Goal: Task Accomplishment & Management: Manage account settings

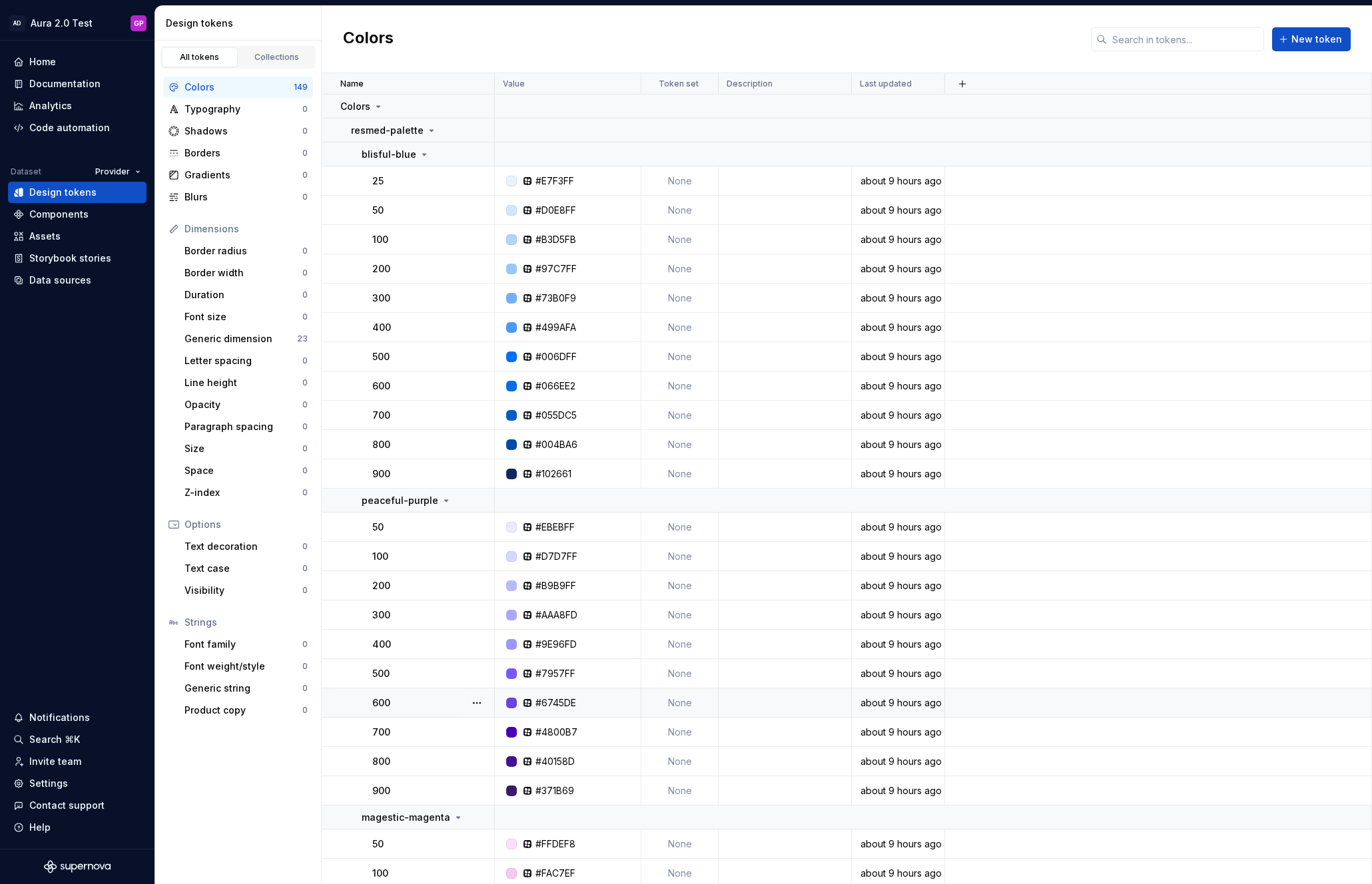
scroll to position [7, 0]
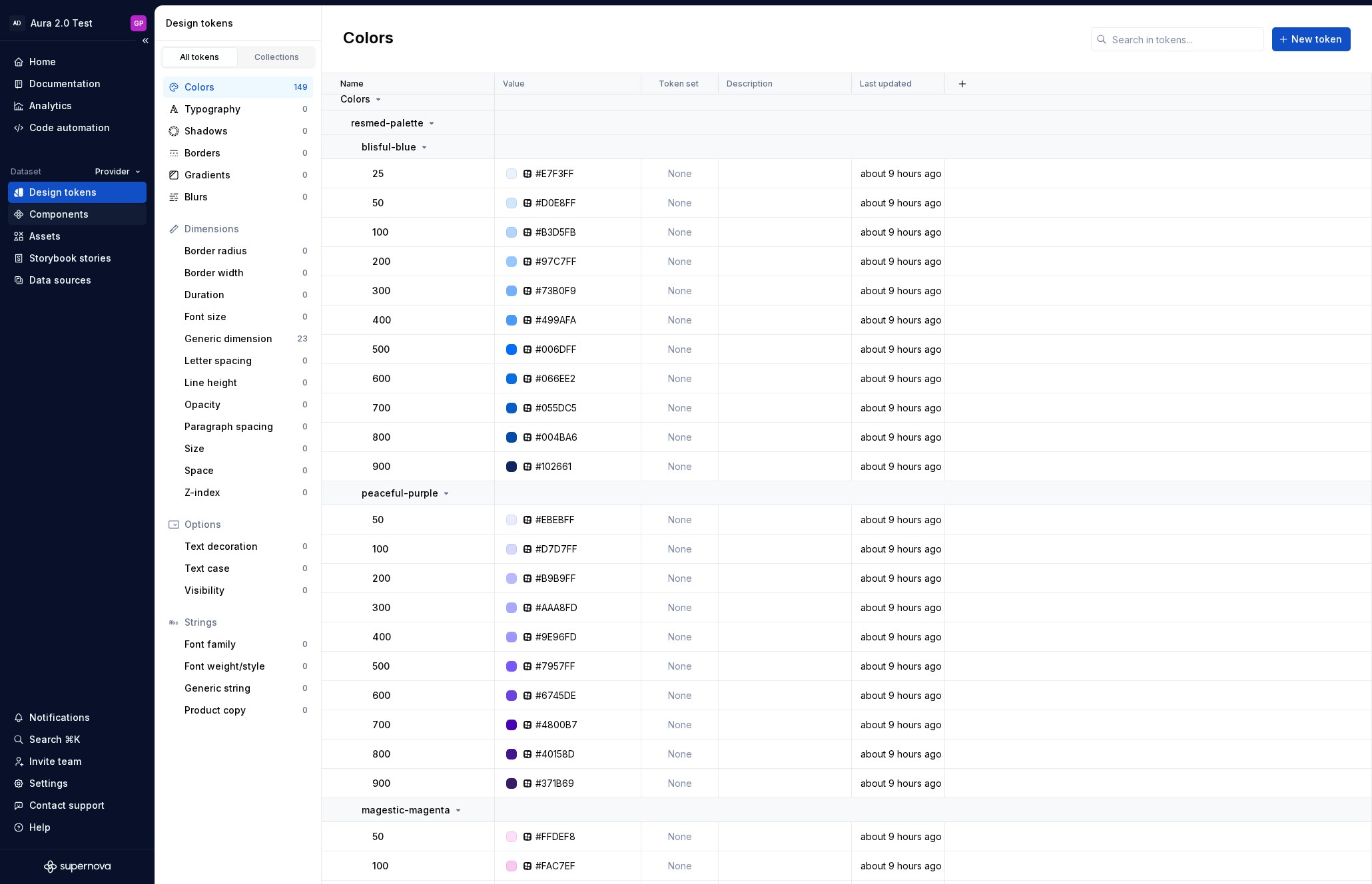
click at [36, 210] on div "Components" at bounding box center [59, 214] width 60 height 13
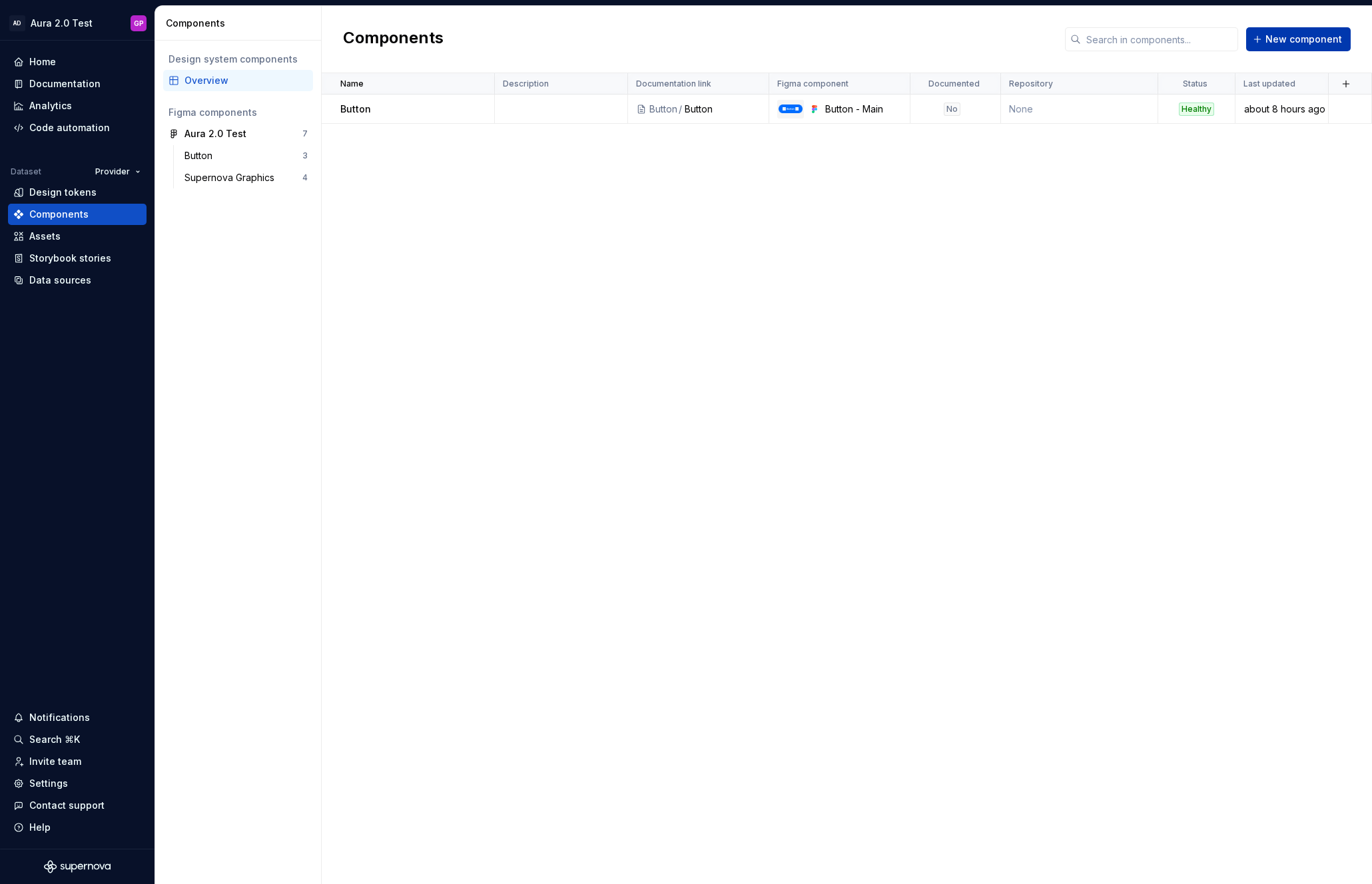
click at [1256, 45] on button "New component" at bounding box center [1298, 40] width 105 height 24
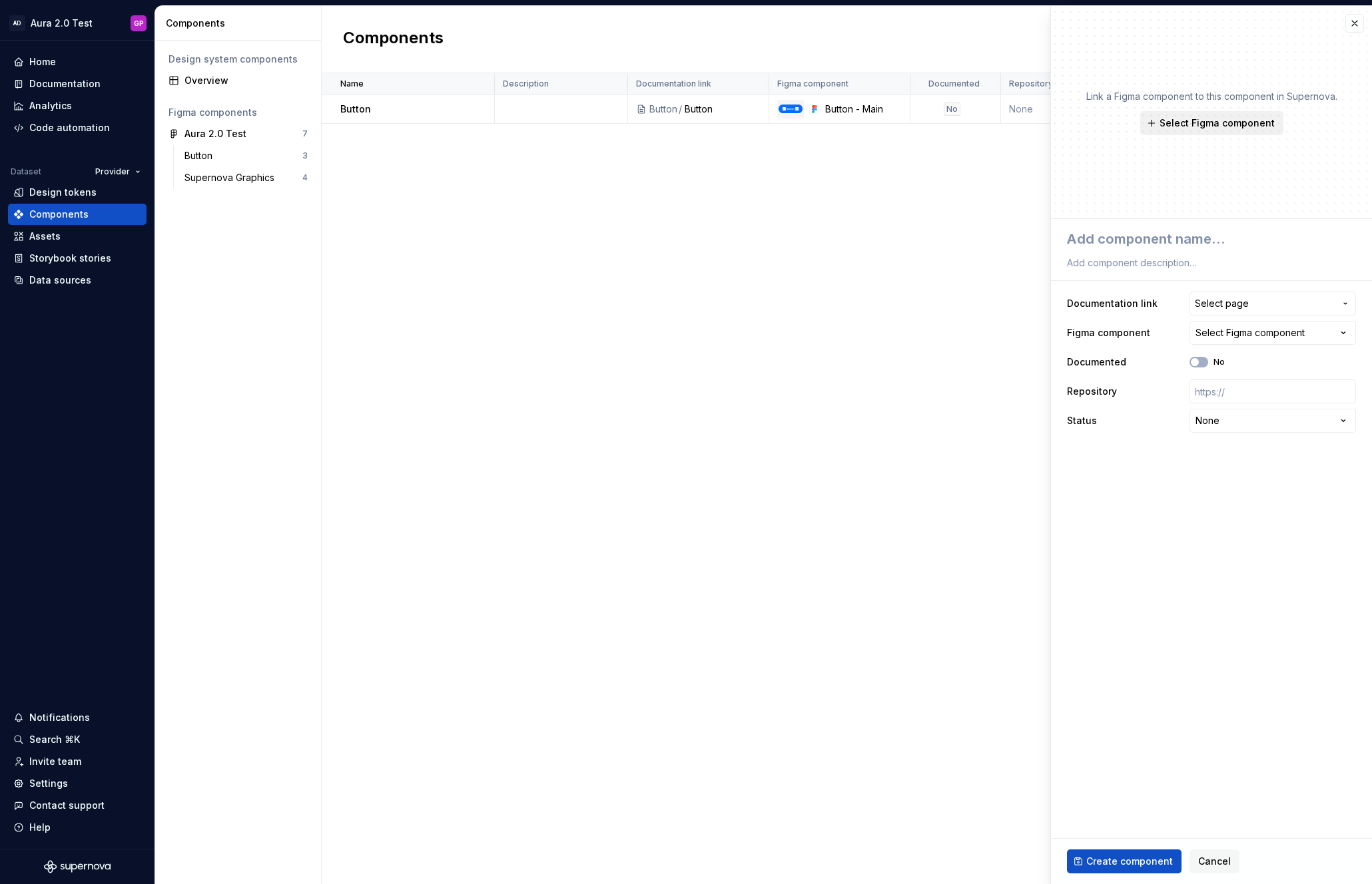
click at [1159, 123] on button "Select Figma component" at bounding box center [1212, 123] width 143 height 24
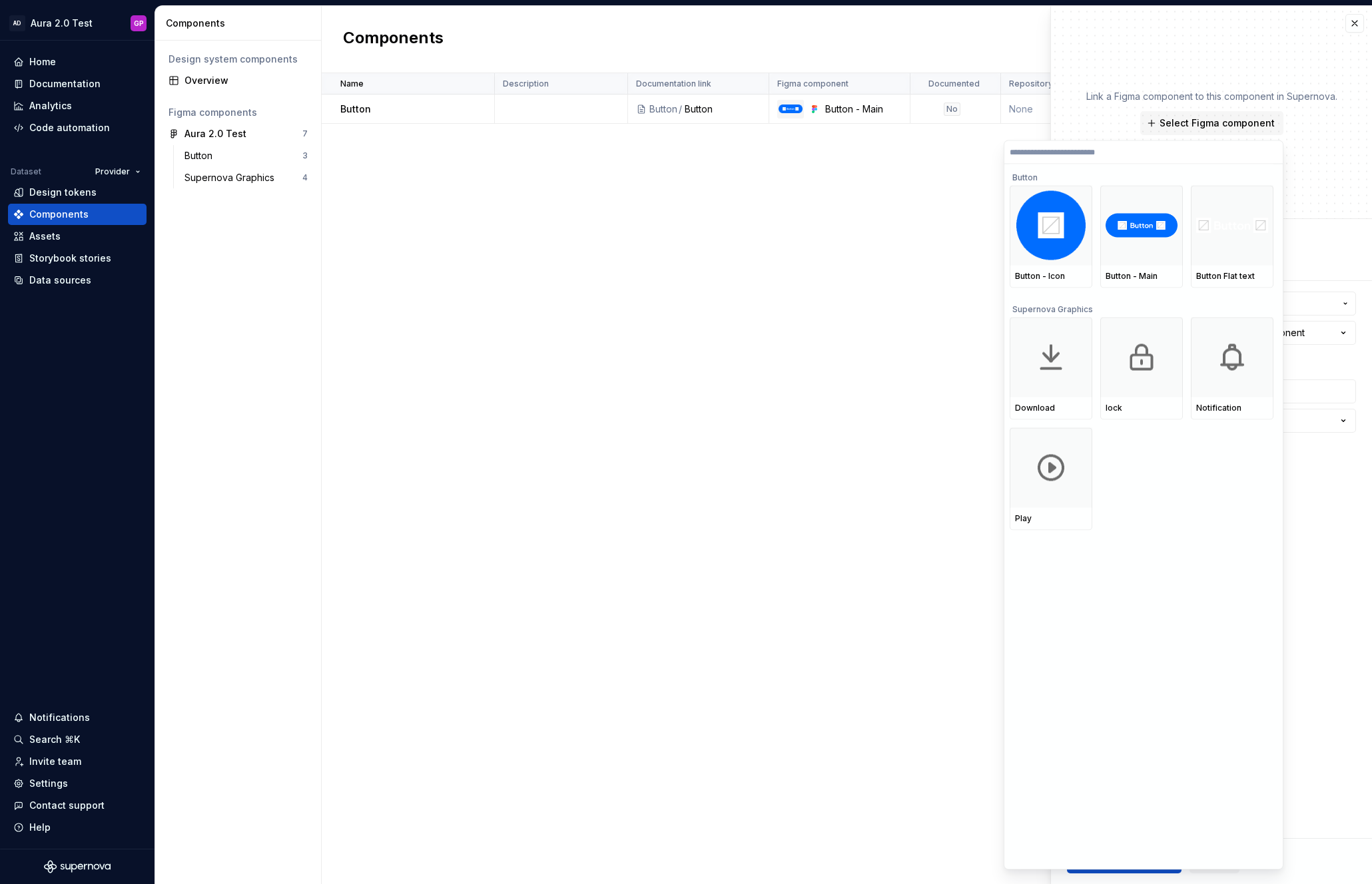
type textarea "*"
click at [893, 201] on div "Name Description Documentation link Figma component Documented Repository Statu…" at bounding box center [847, 478] width 1050 height 810
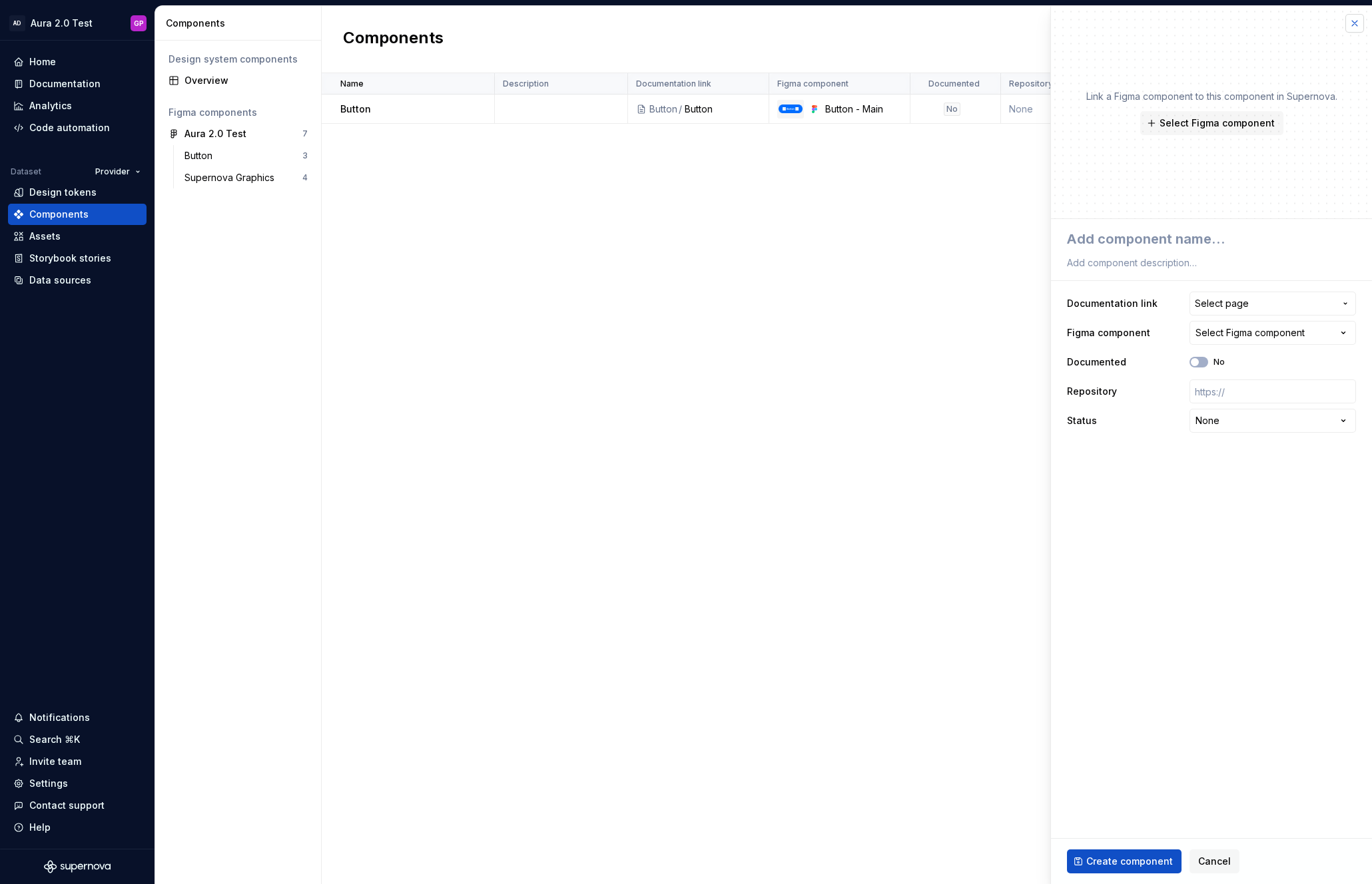
click at [1360, 19] on button "button" at bounding box center [1354, 23] width 18 height 18
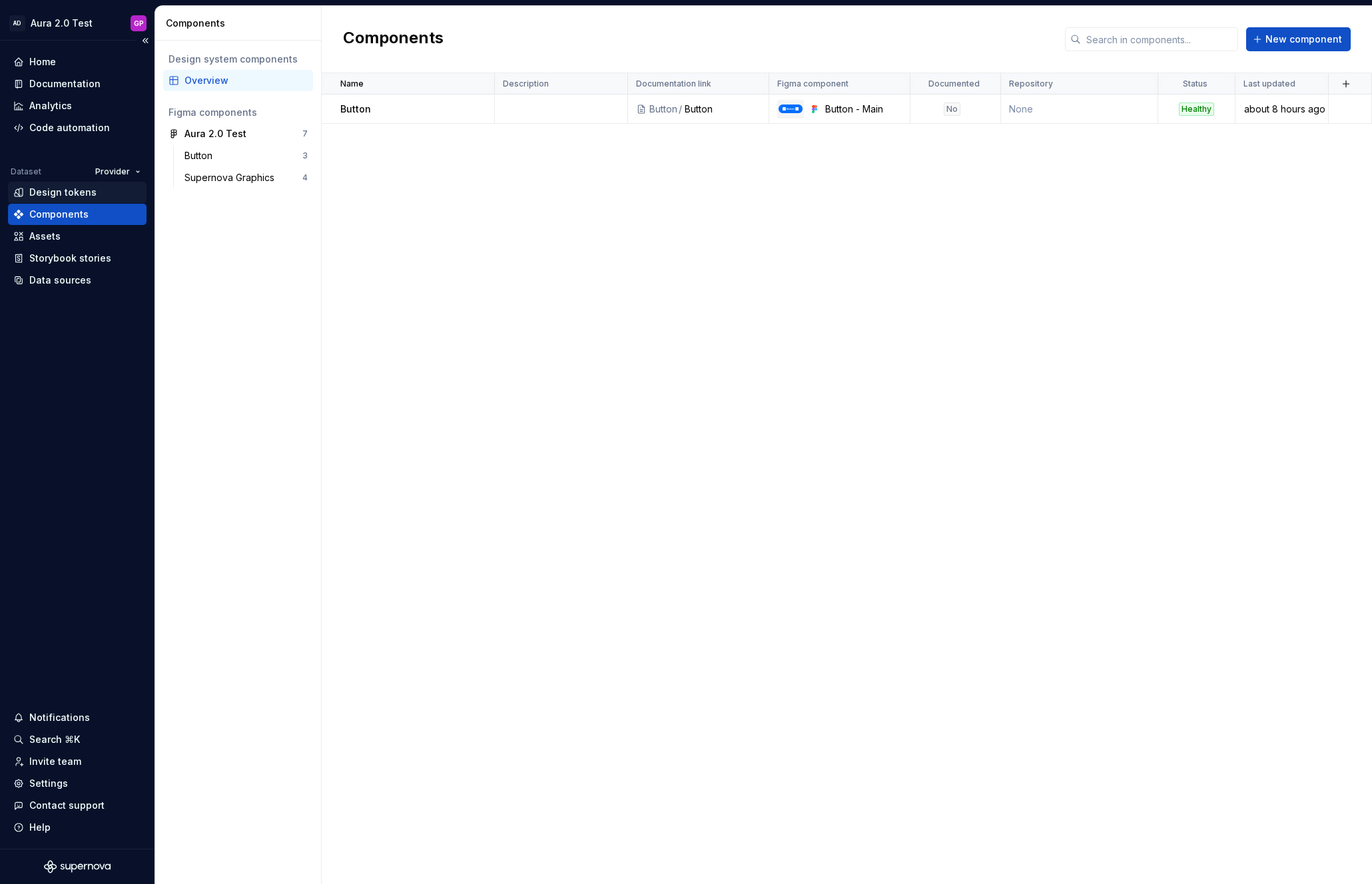
click at [38, 193] on div "Design tokens" at bounding box center [62, 192] width 67 height 13
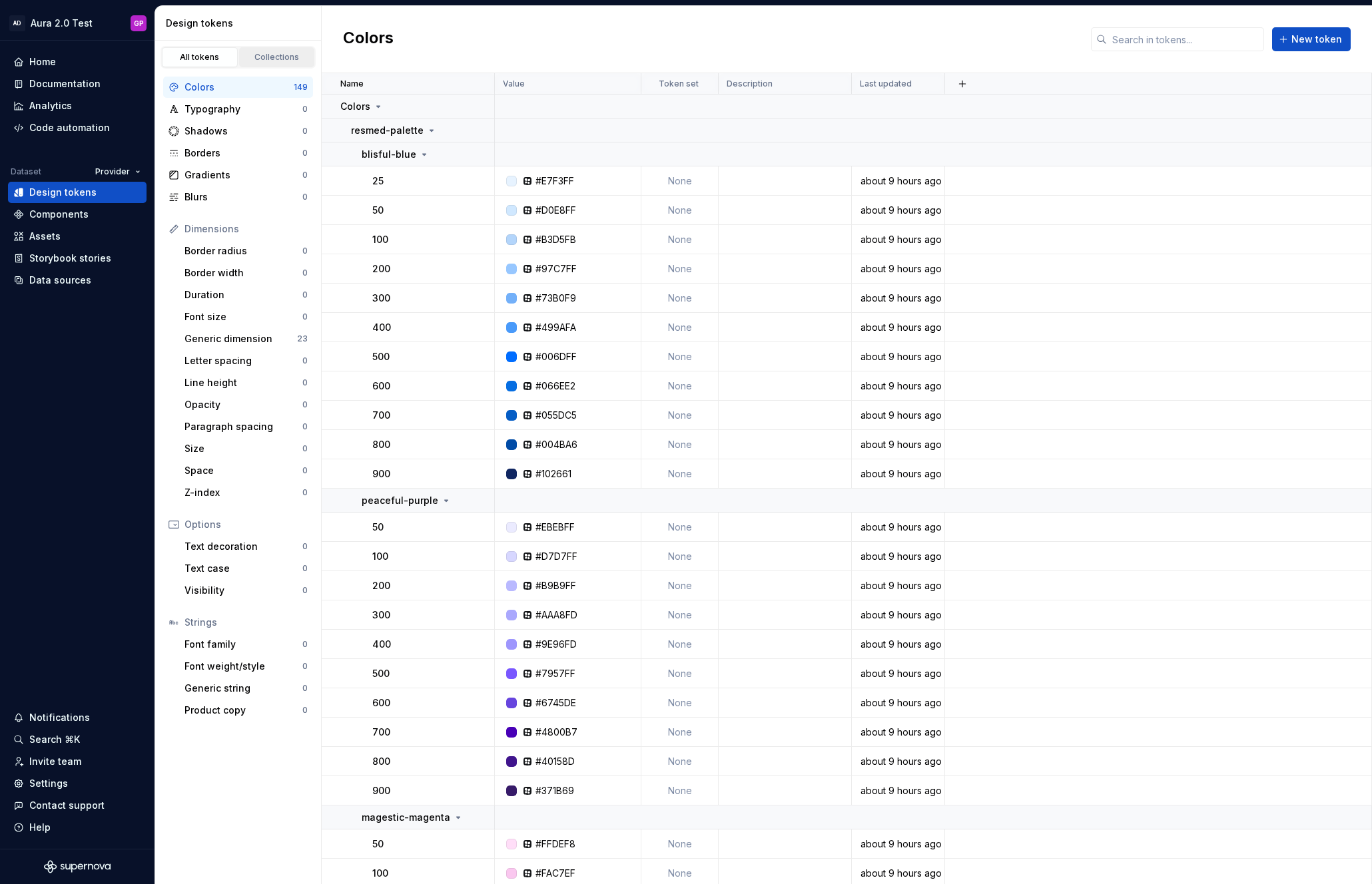
click at [270, 54] on div "Collections" at bounding box center [277, 57] width 67 height 11
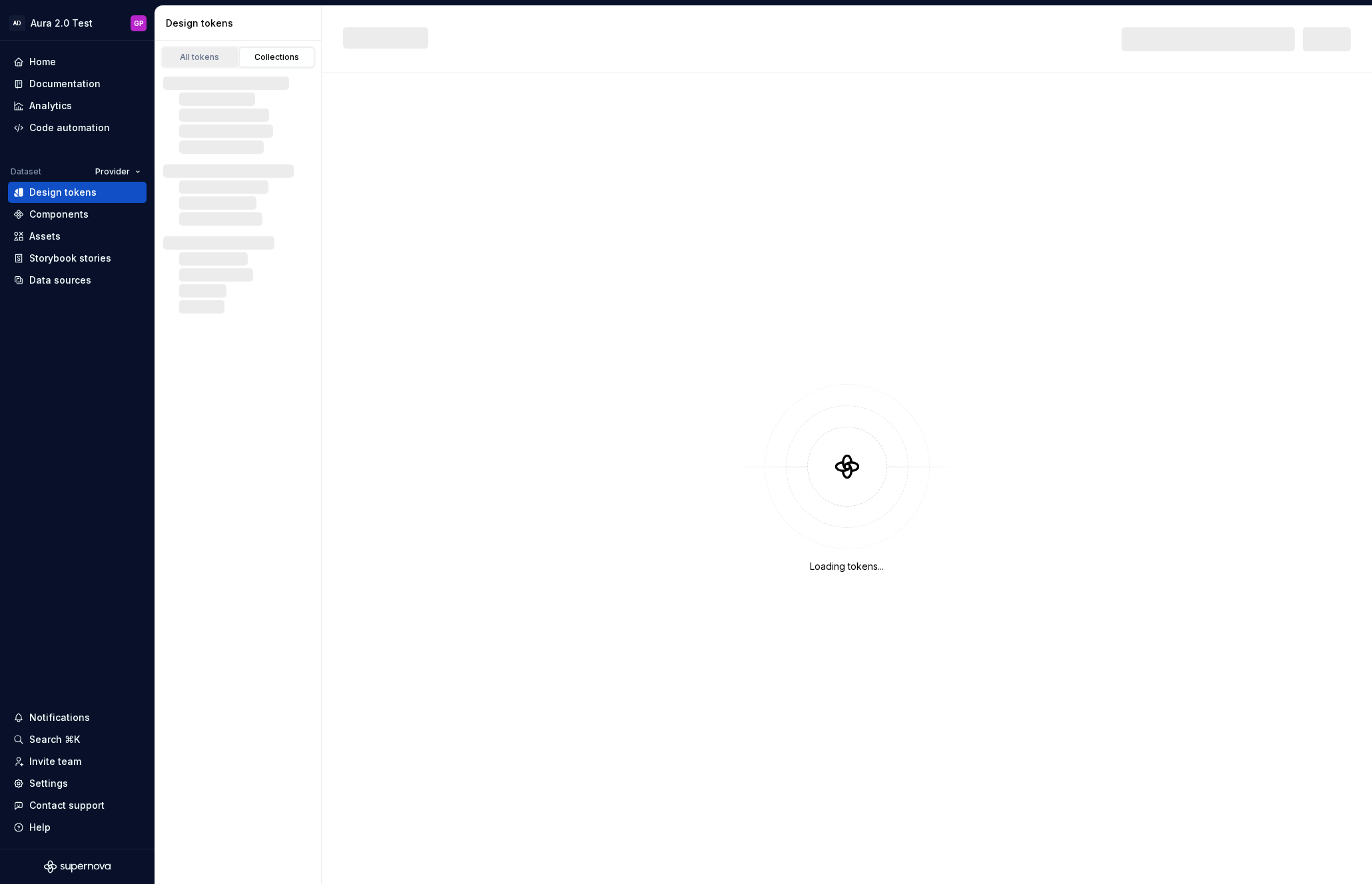
click at [188, 53] on div "All tokens" at bounding box center [200, 57] width 67 height 11
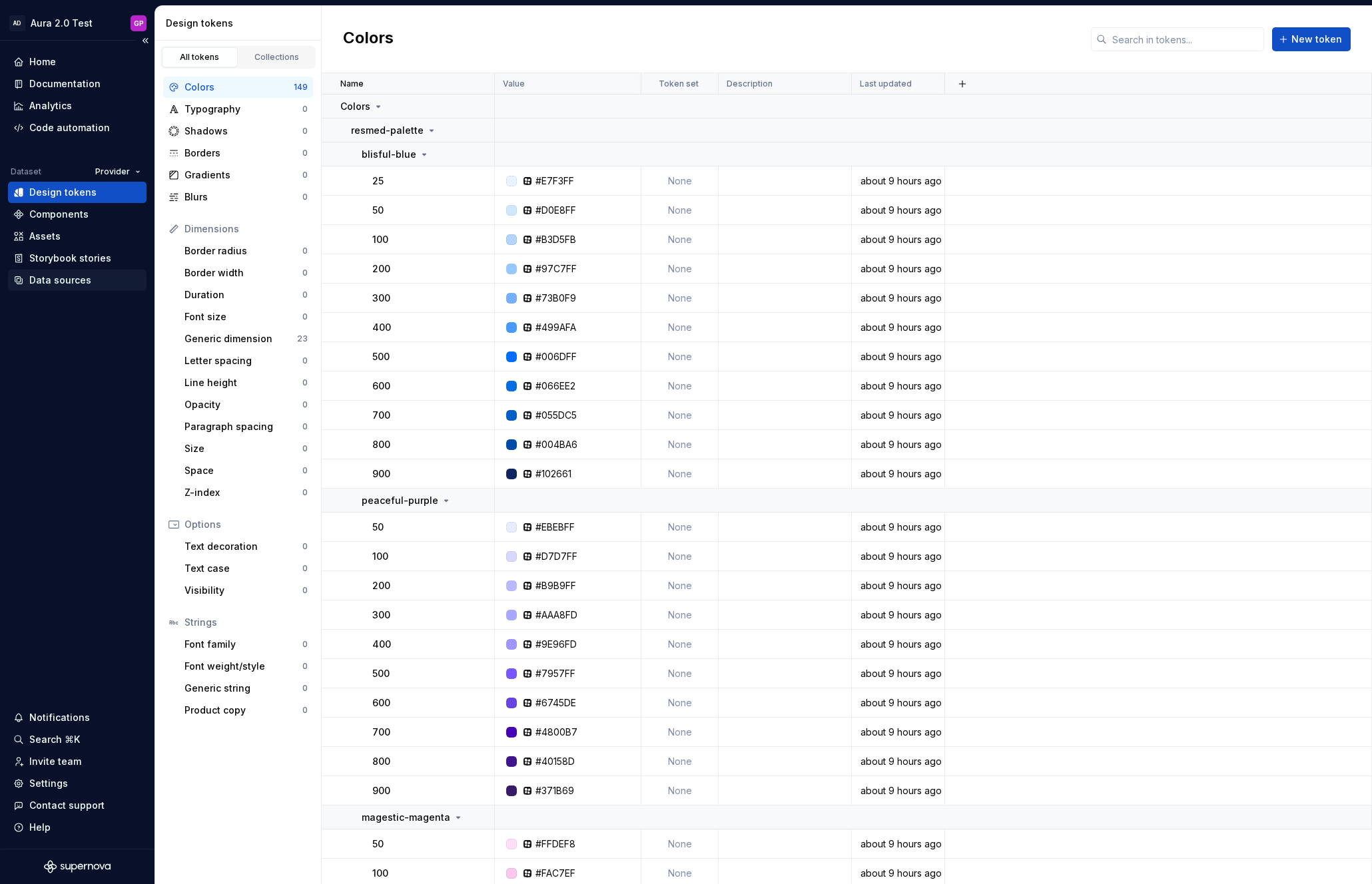
click at [40, 278] on div "Data sources" at bounding box center [60, 280] width 62 height 13
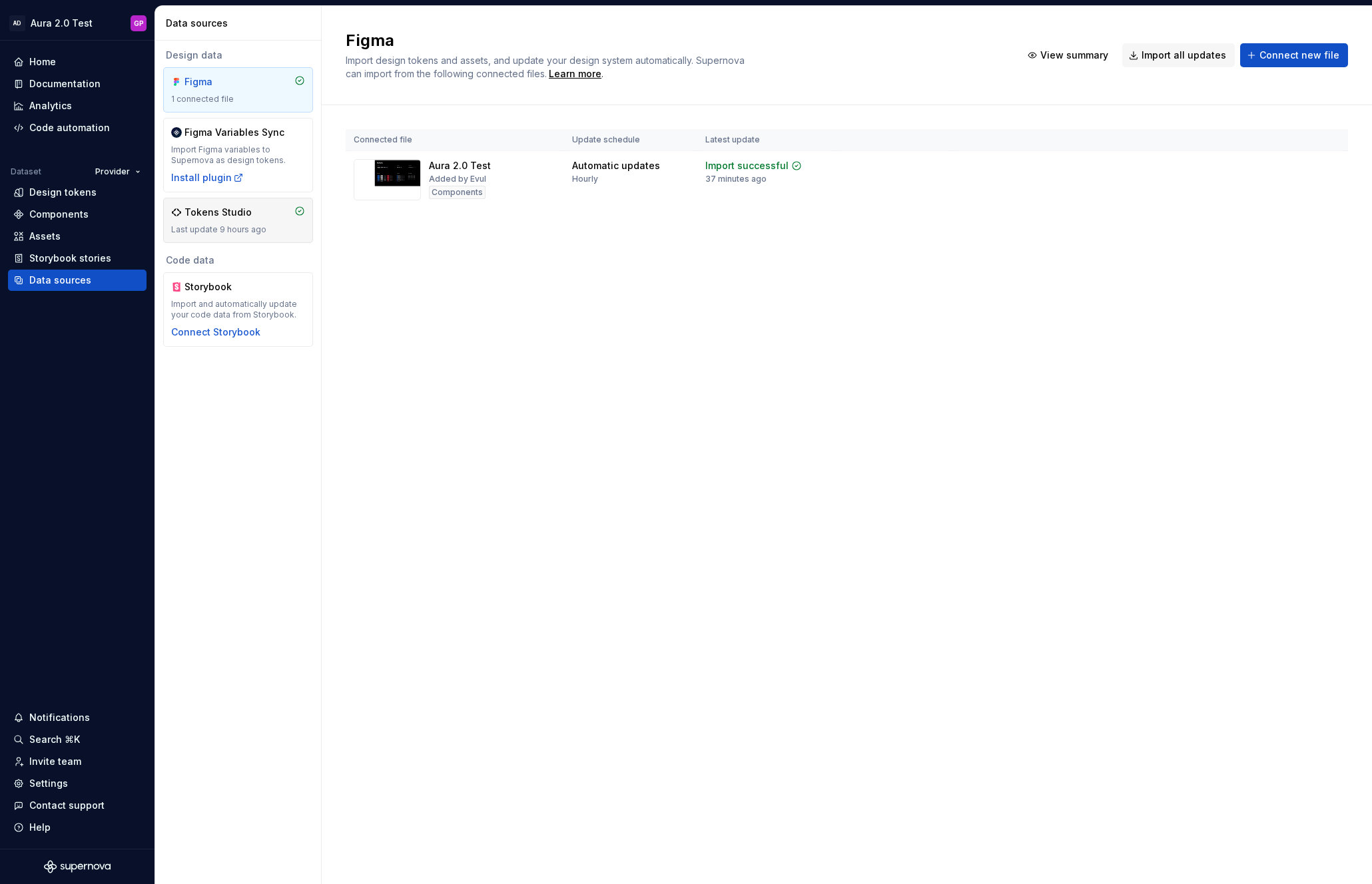
click at [225, 218] on div "Tokens Studio" at bounding box center [218, 212] width 67 height 13
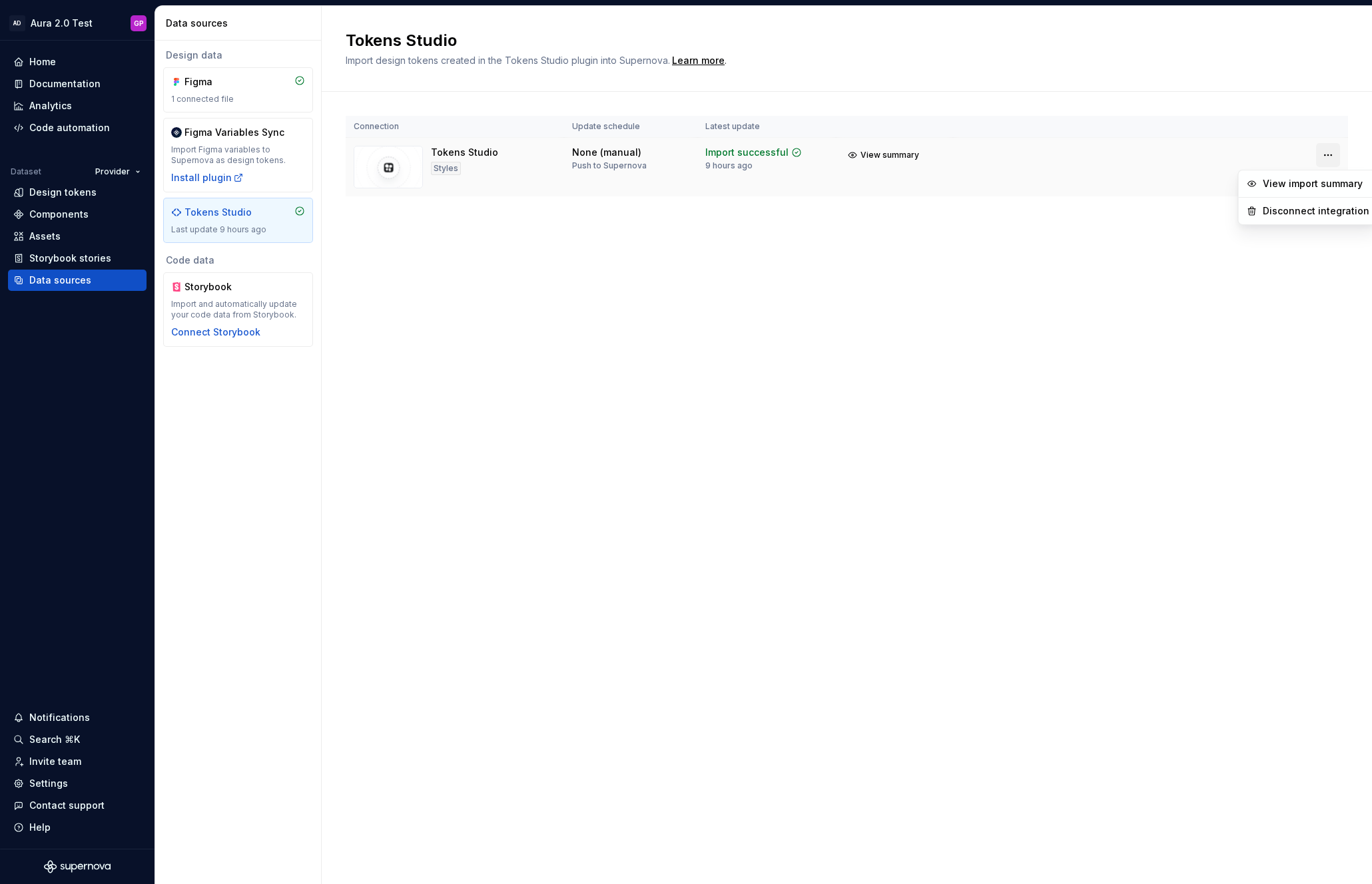
click at [1329, 157] on html "AD Aura 2.0 Test GP Home Documentation Analytics Code automation Dataset Provid…" at bounding box center [686, 442] width 1372 height 884
click at [1003, 186] on html "AD Aura 2.0 Test GP Home Documentation Analytics Code automation Dataset Provid…" at bounding box center [686, 442] width 1372 height 884
click at [47, 778] on div "Settings" at bounding box center [48, 783] width 38 height 13
click at [387, 168] on img at bounding box center [388, 167] width 69 height 42
click at [40, 280] on div "Data sources" at bounding box center [60, 280] width 62 height 13
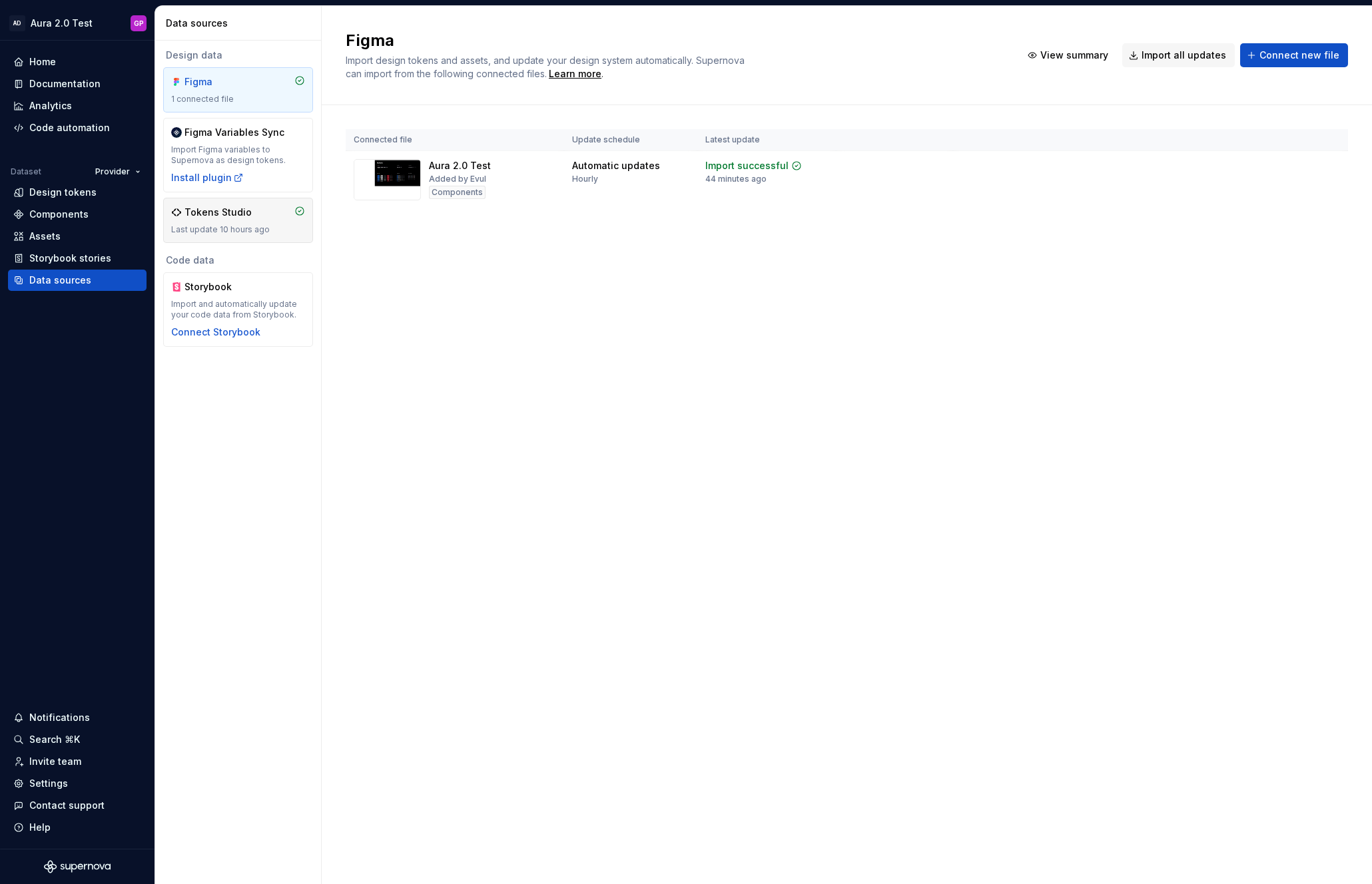
click at [227, 212] on div "Tokens Studio" at bounding box center [218, 212] width 67 height 13
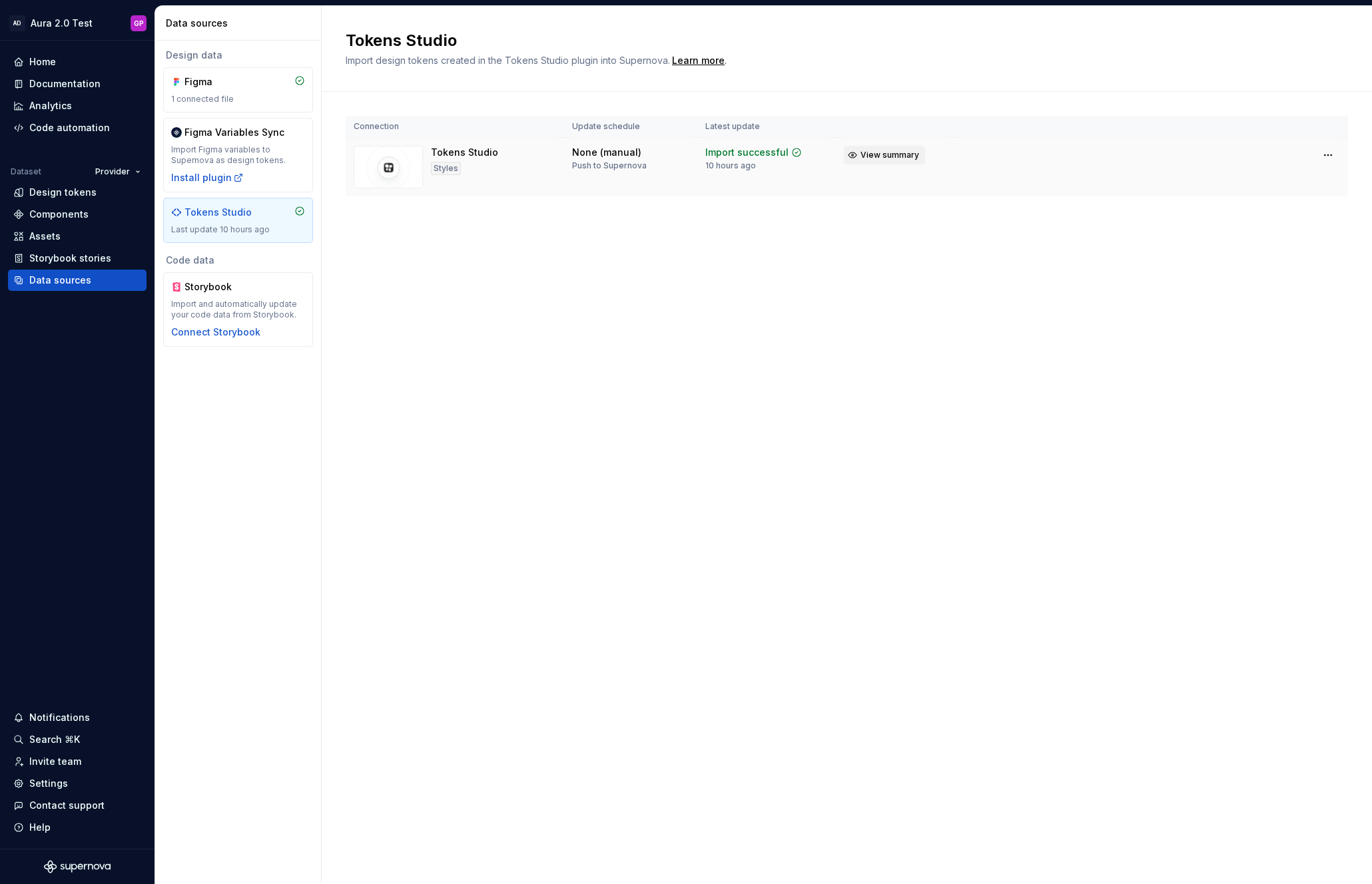
click at [858, 154] on button "View summary" at bounding box center [884, 155] width 81 height 18
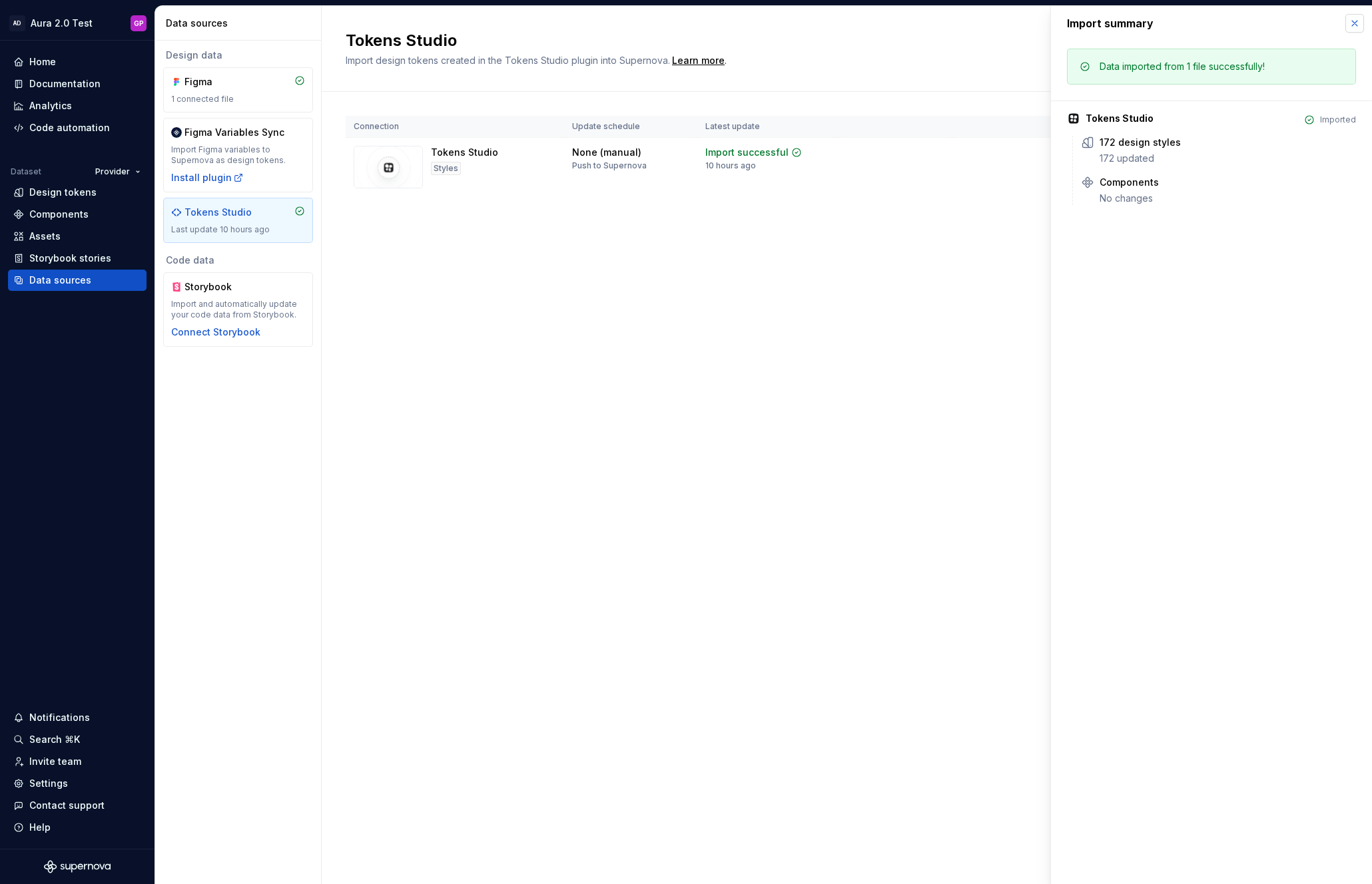
click at [1351, 18] on button "button" at bounding box center [1354, 23] width 18 height 18
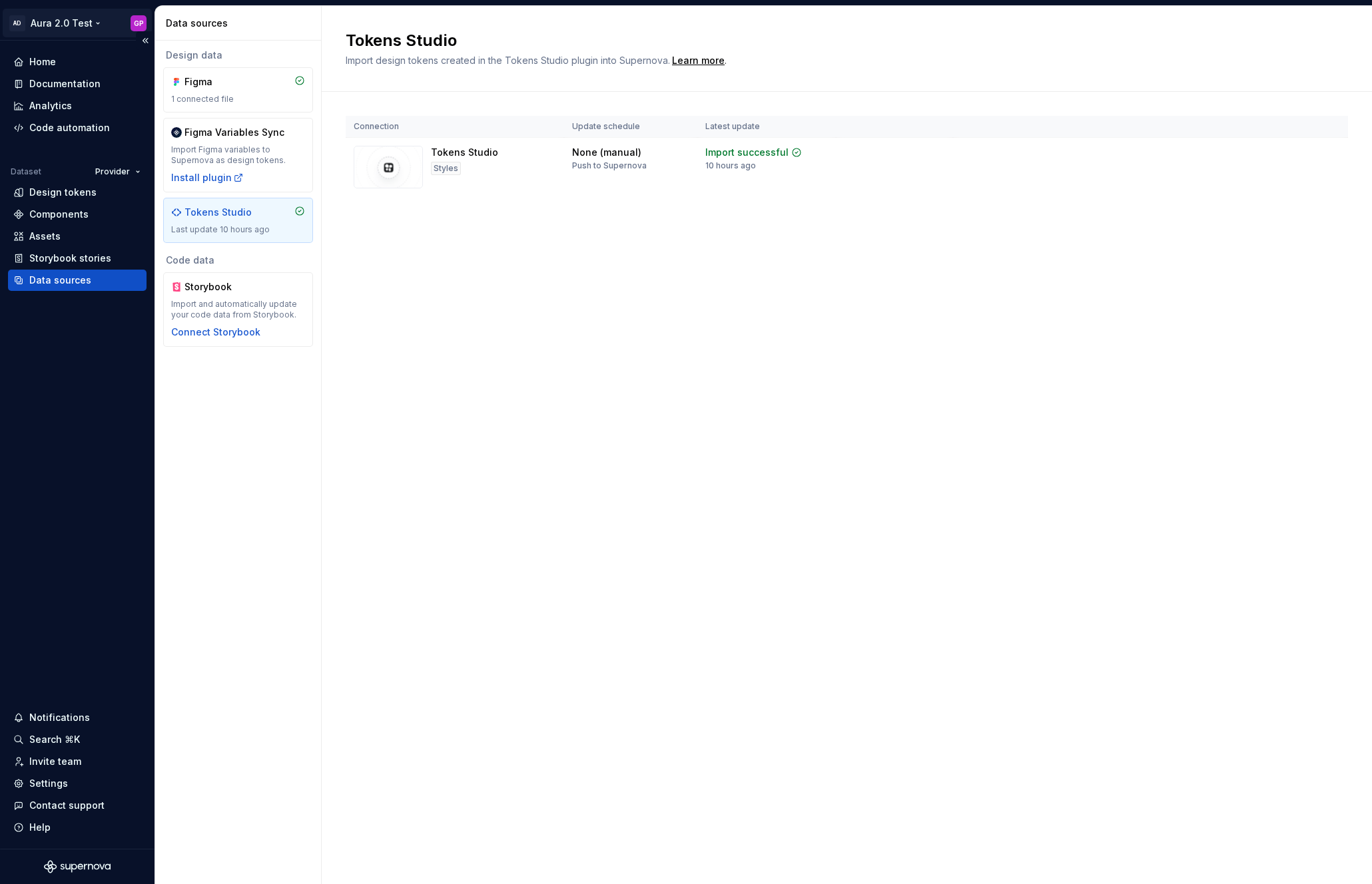
click at [137, 19] on html "AD Aura 2.0 Test GP Home Documentation Analytics Code automation Dataset Provid…" at bounding box center [686, 442] width 1372 height 884
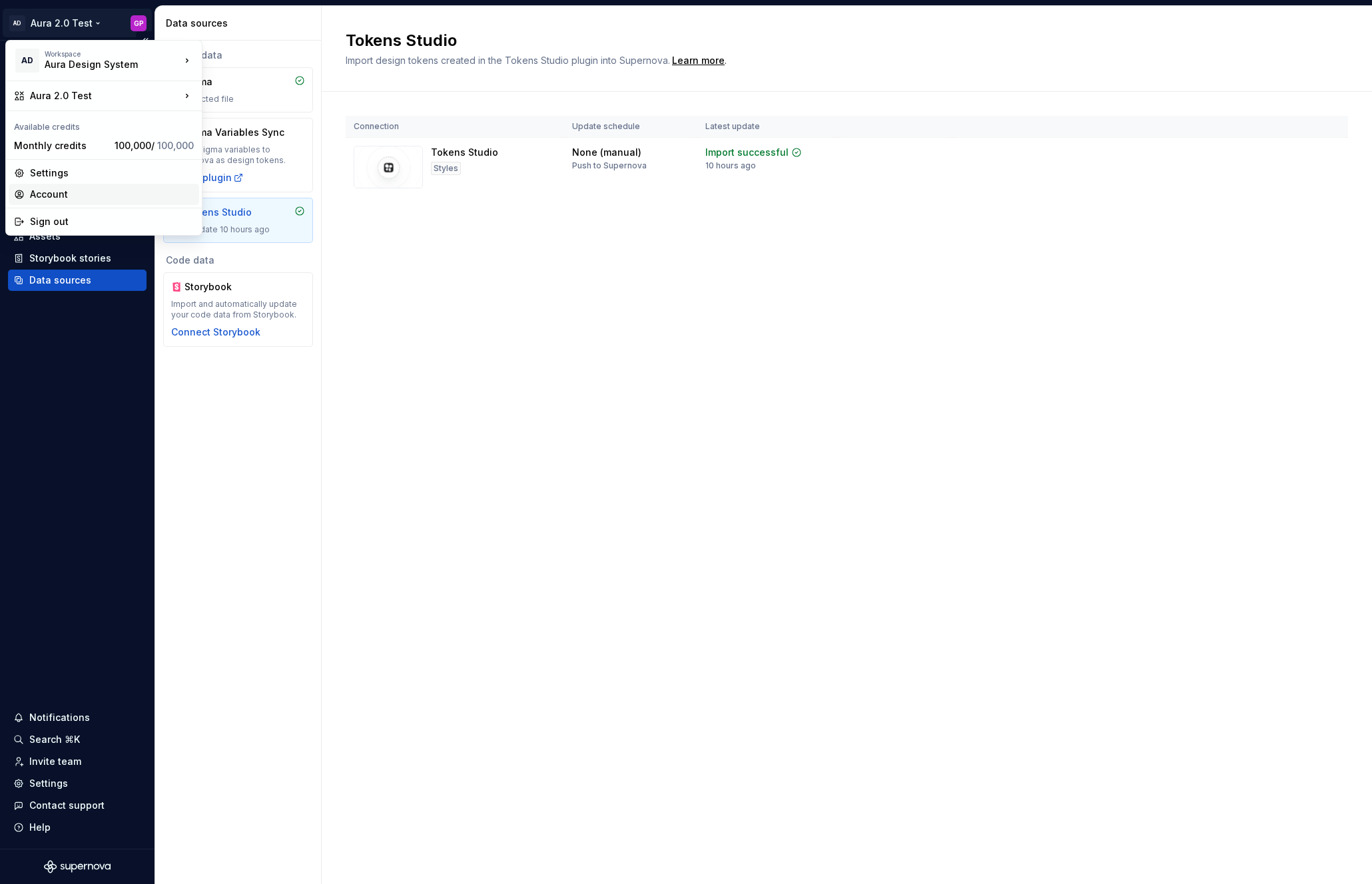
click at [46, 193] on div "Account" at bounding box center [111, 194] width 164 height 13
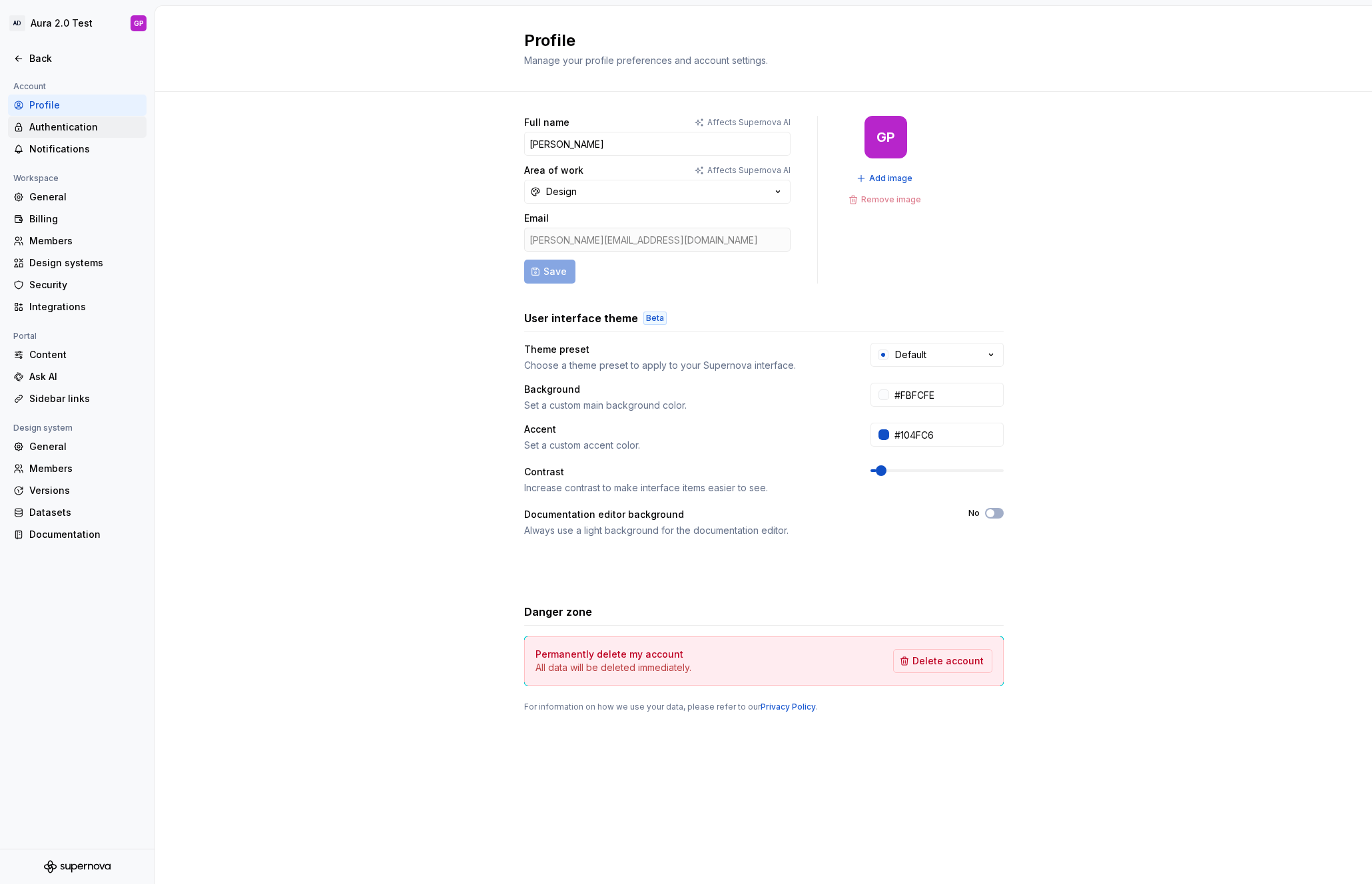
click at [47, 120] on div "Authentication" at bounding box center [85, 127] width 112 height 13
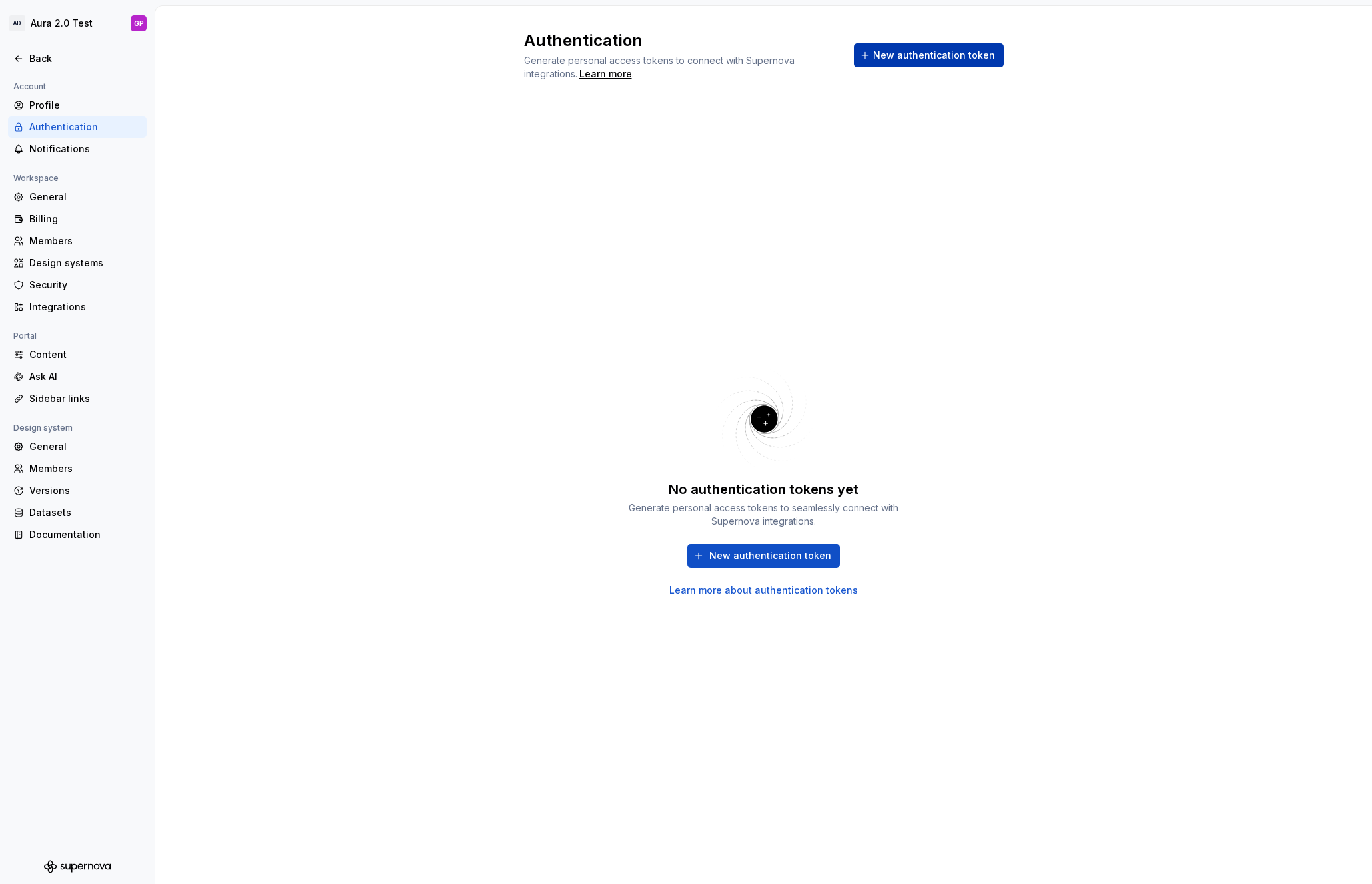
click at [890, 55] on span "New authentication token" at bounding box center [934, 55] width 122 height 13
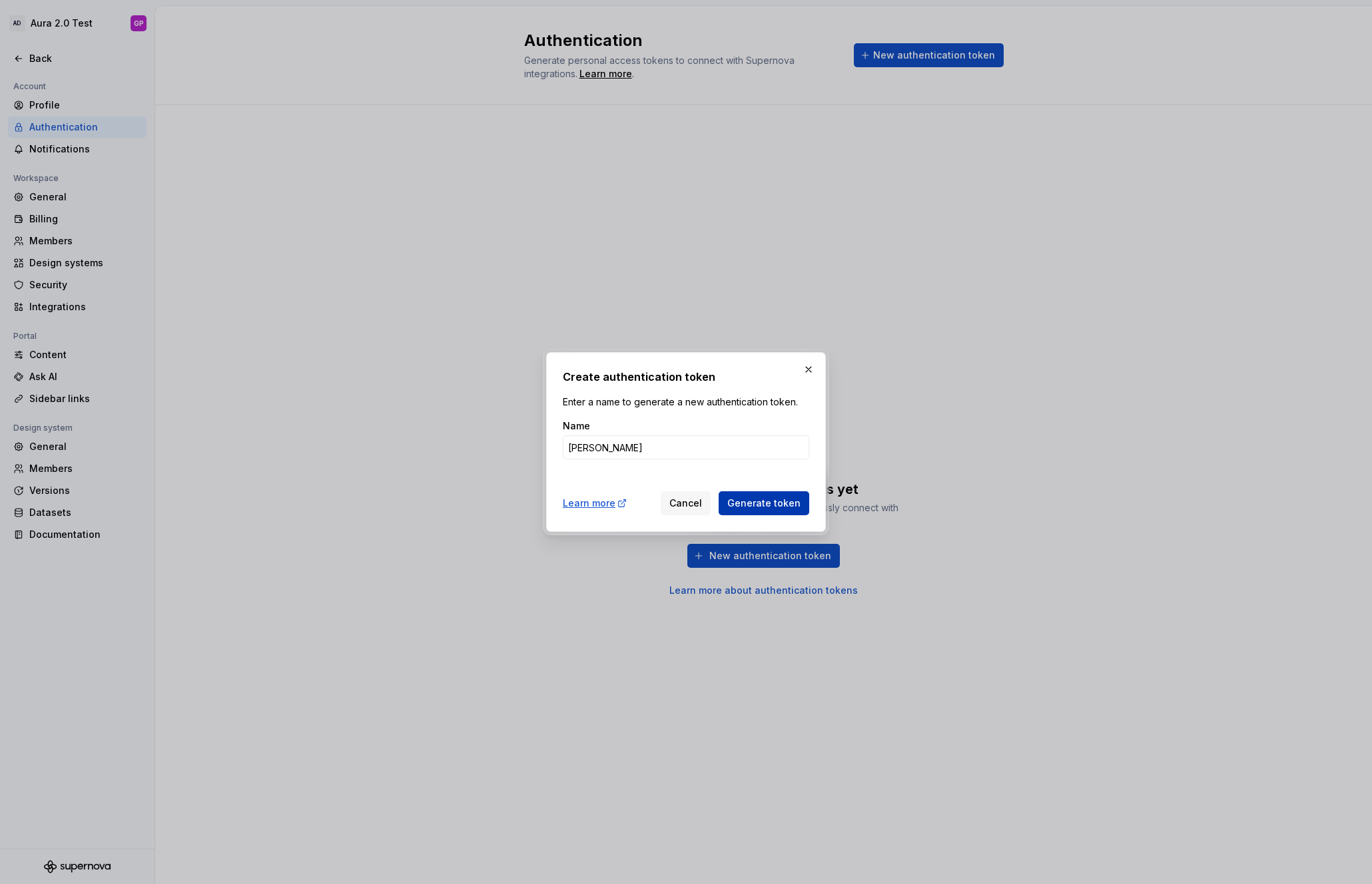
type input "[PERSON_NAME]"
click at [753, 502] on span "Generate token" at bounding box center [763, 503] width 73 height 13
